Goal: Task Accomplishment & Management: Complete application form

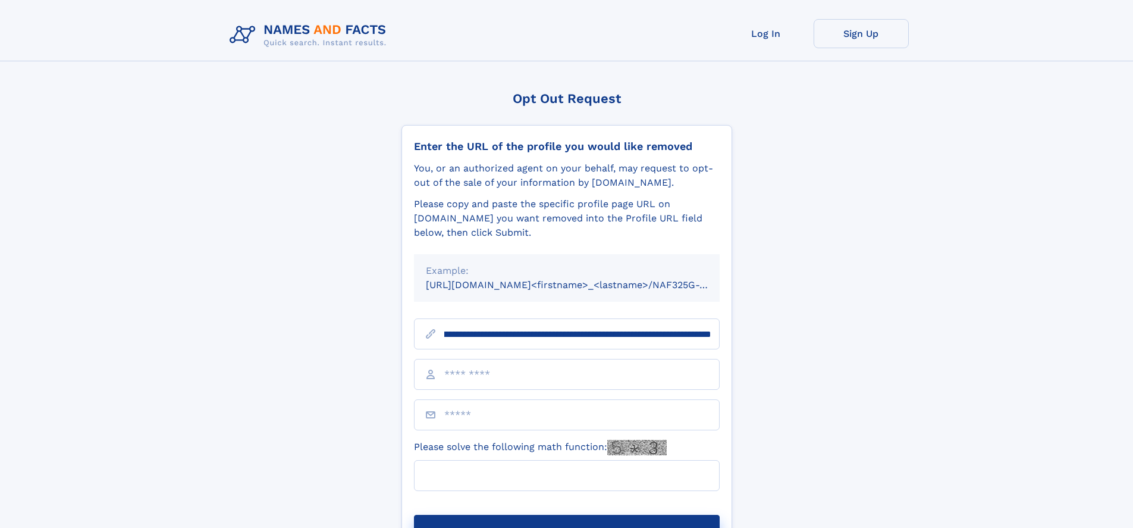
scroll to position [0, 131]
type input "**********"
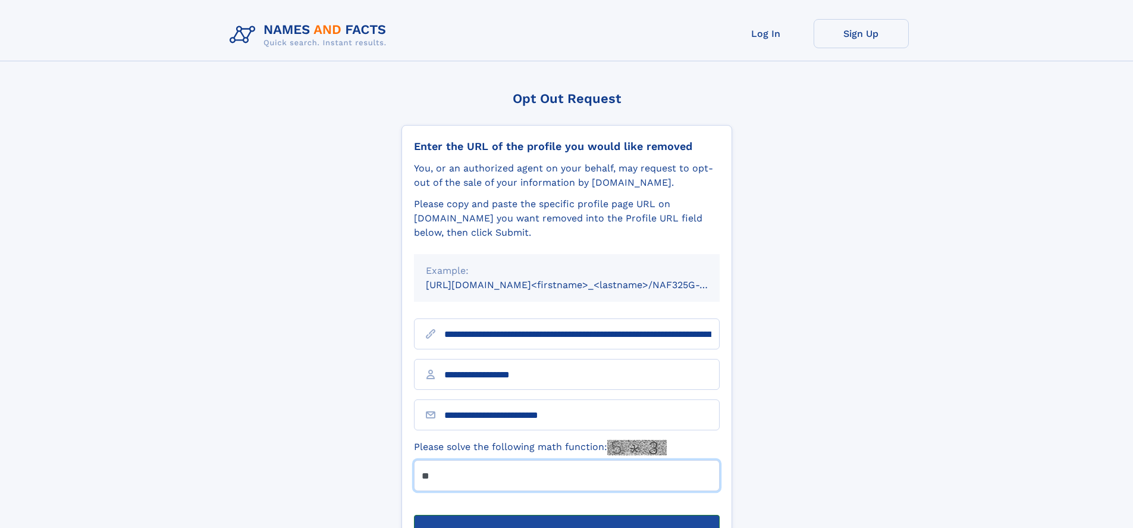
type input "**"
click at [566, 515] on button "Submit Opt Out Request" at bounding box center [567, 534] width 306 height 38
